Goal: Task Accomplishment & Management: Use online tool/utility

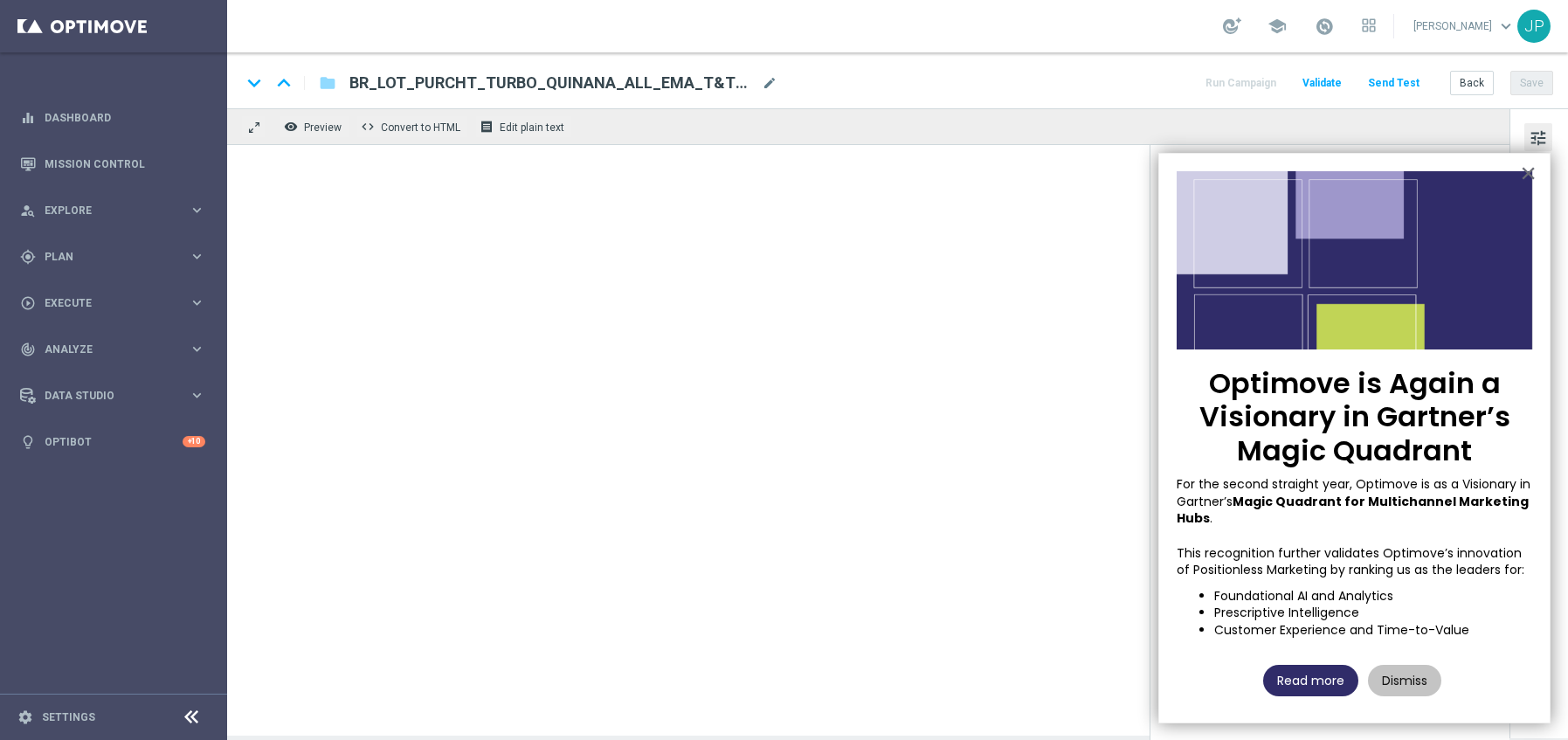
type textarea "Cadastre-se e jogue agora!"
type textarea "[DOMAIN_NAME]"
type input "[EMAIL_ADDRESS][DOMAIN_NAME]"
click at [1403, 675] on button "Dismiss" at bounding box center [1404, 681] width 74 height 32
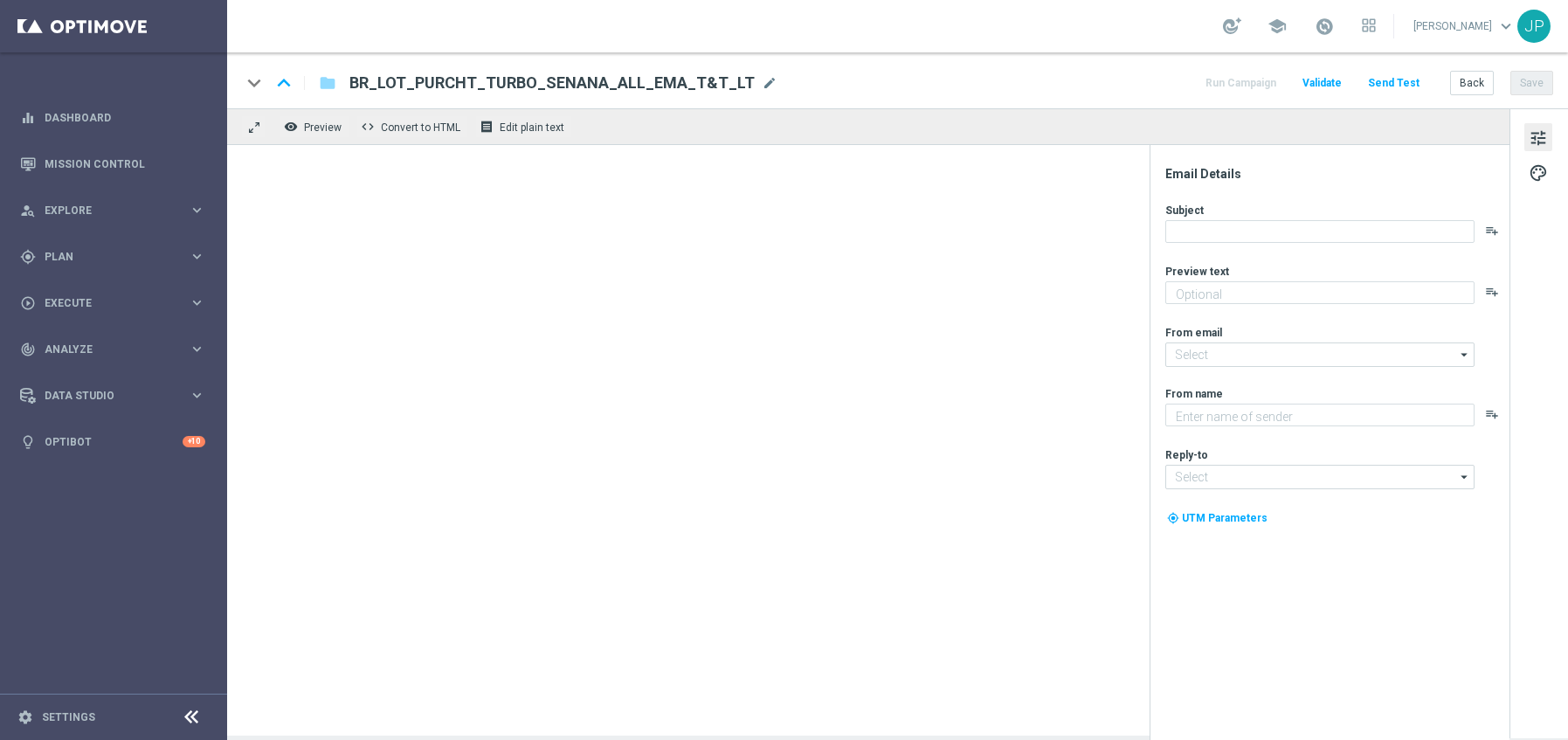
type textarea "Prêmios imediatos no TurboSena!"
type input "[EMAIL_ADDRESS][DOMAIN_NAME]"
type textarea "[DOMAIN_NAME]"
type input "[EMAIL_ADDRESS][DOMAIN_NAME]"
type textarea "Cadastre-se e jogue agora!"
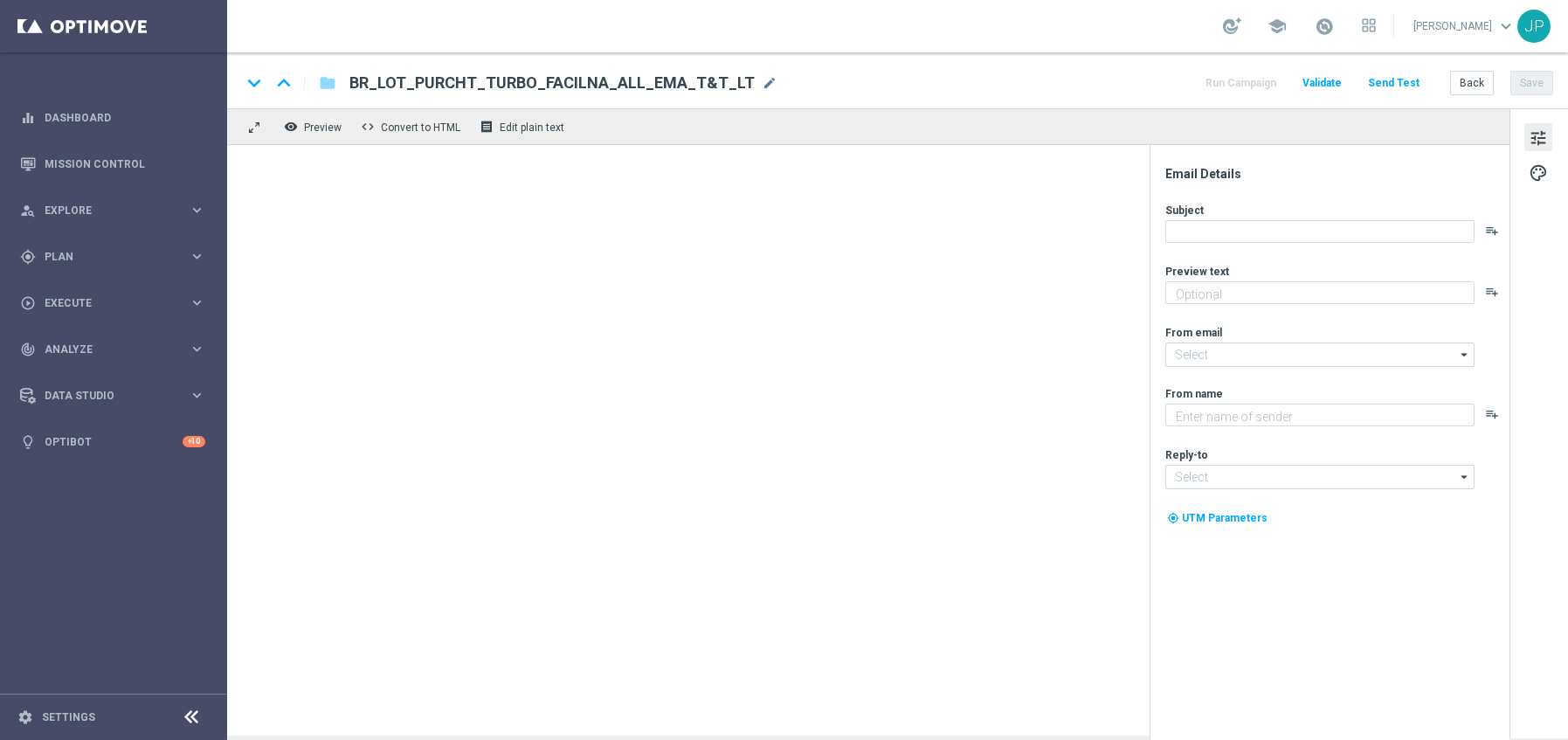
type textarea "[DOMAIN_NAME]"
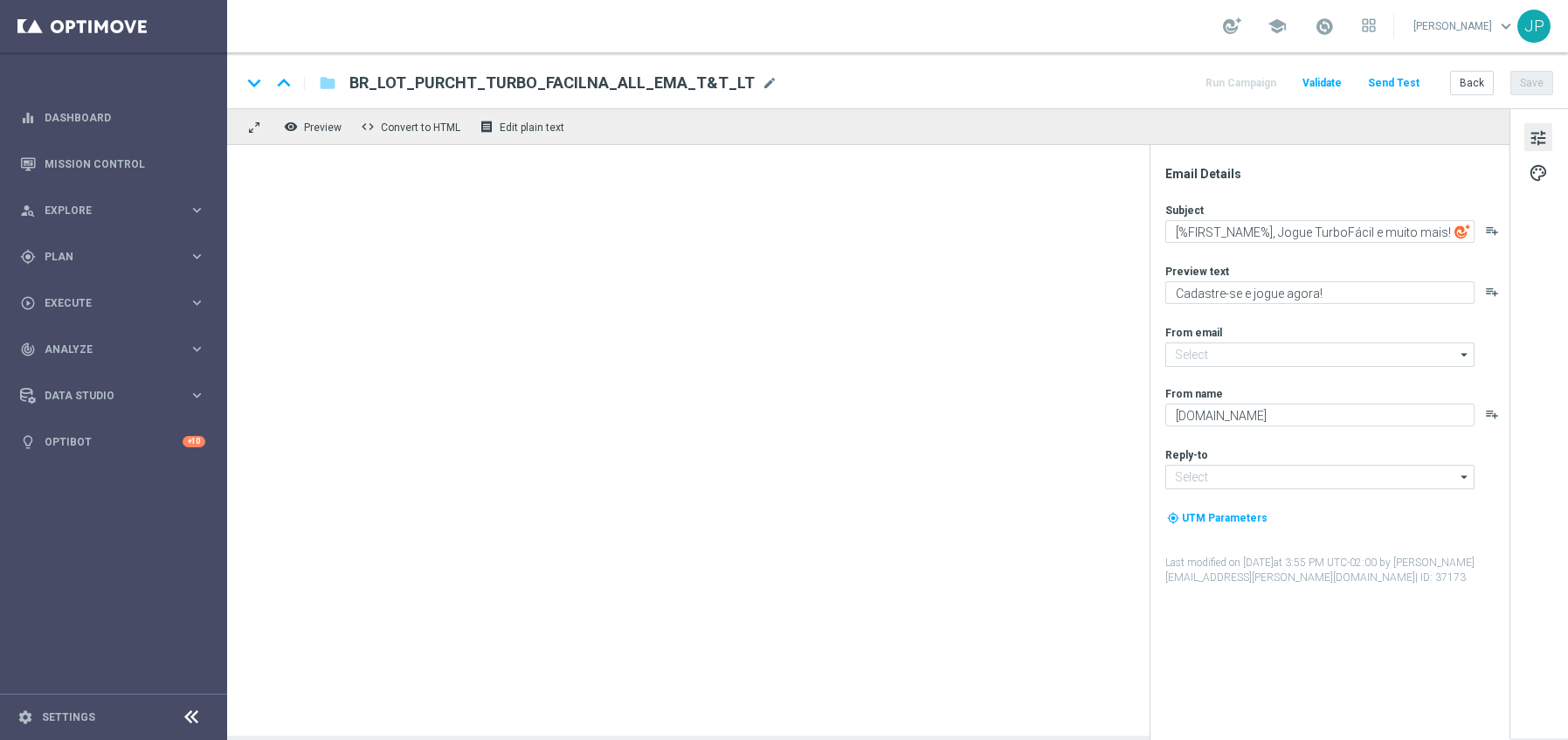
type input "[EMAIL_ADDRESS][DOMAIN_NAME]"
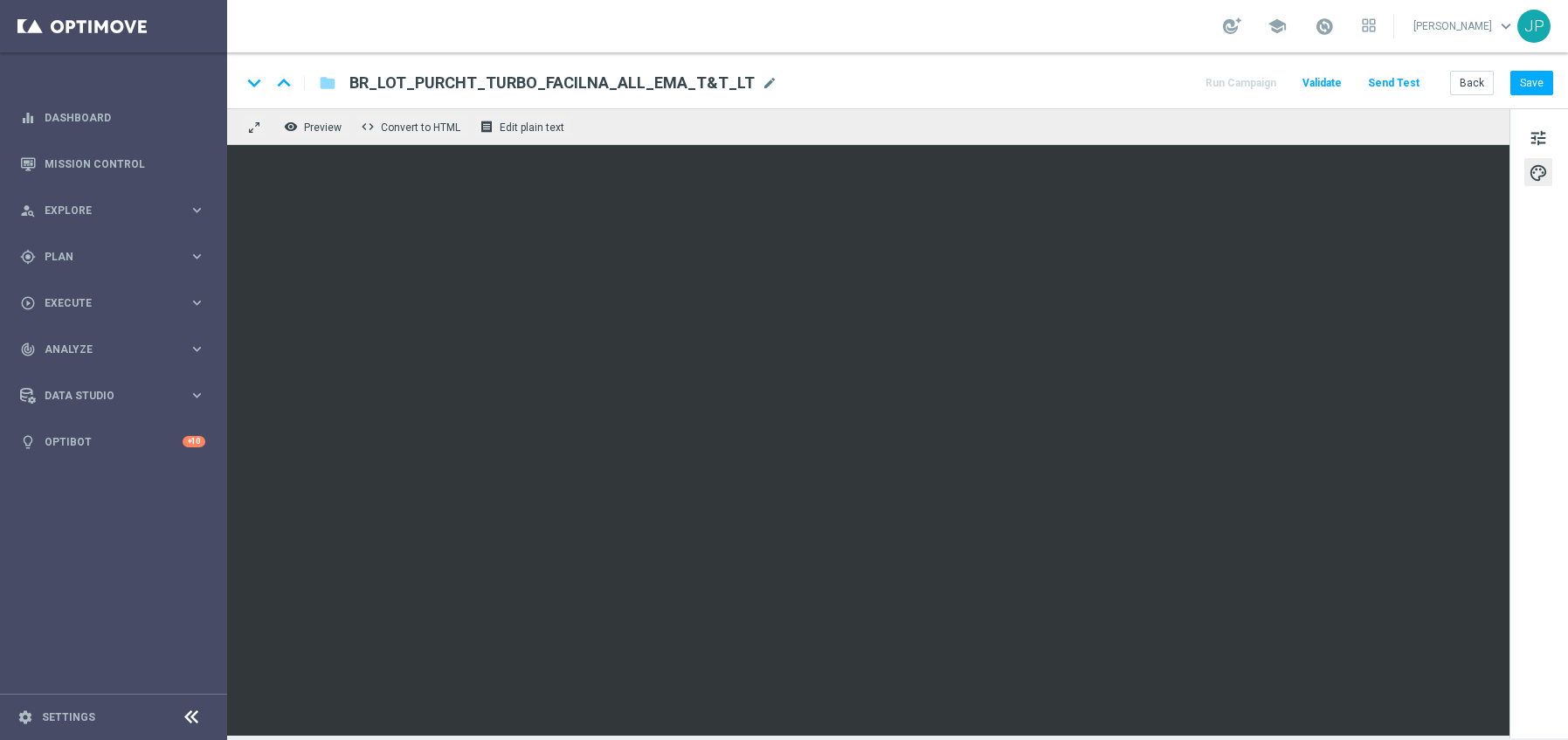
click at [1001, 127] on div "remove_red_eye Preview code Convert to HTML receipt Edit plain text" at bounding box center [868, 127] width 1282 height 36
click at [801, 133] on div "remove_red_eye Preview code Convert to HTML receipt Edit plain text" at bounding box center [868, 127] width 1282 height 36
